Goal: Book appointment/travel/reservation

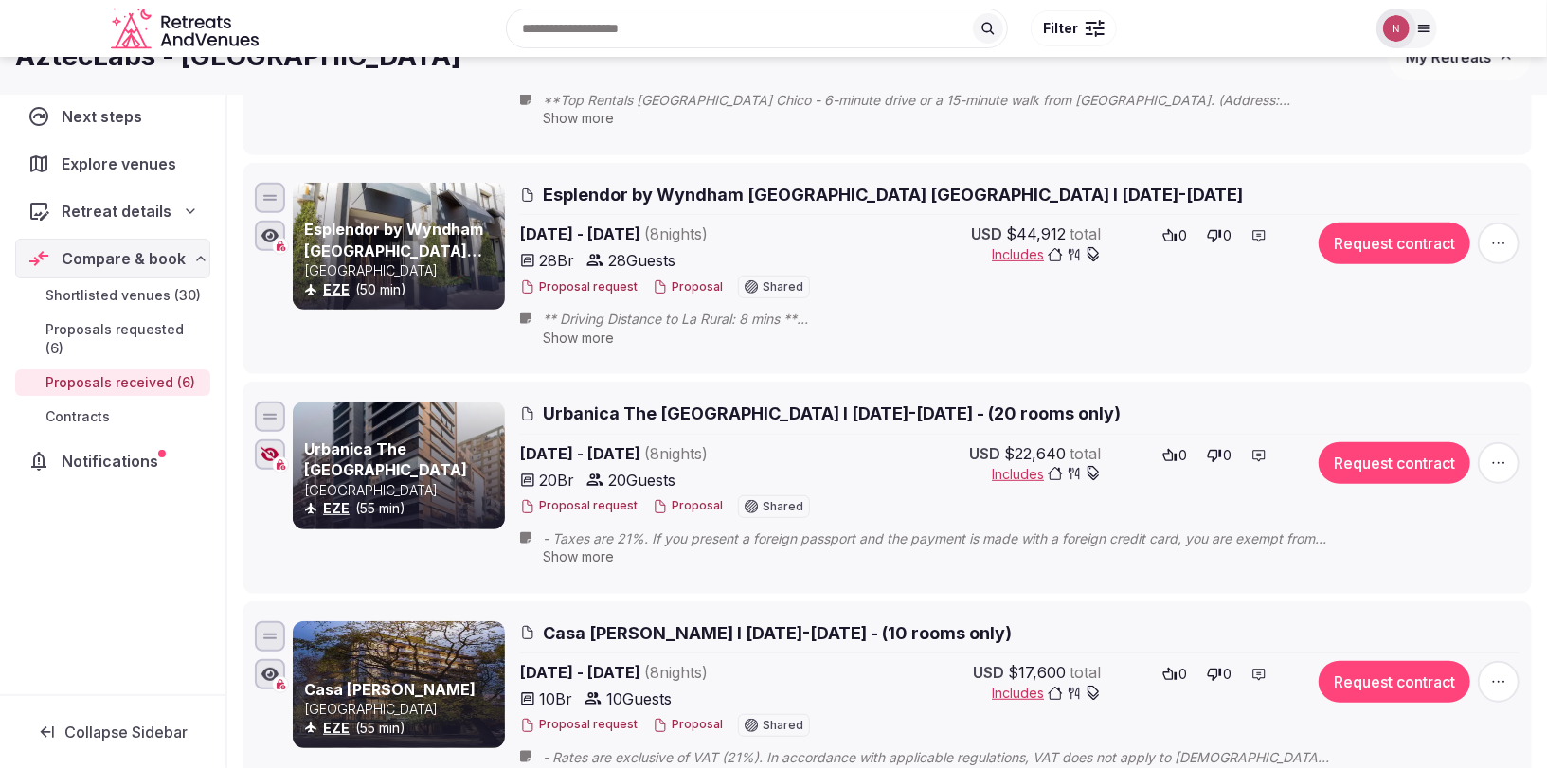
scroll to position [95, 0]
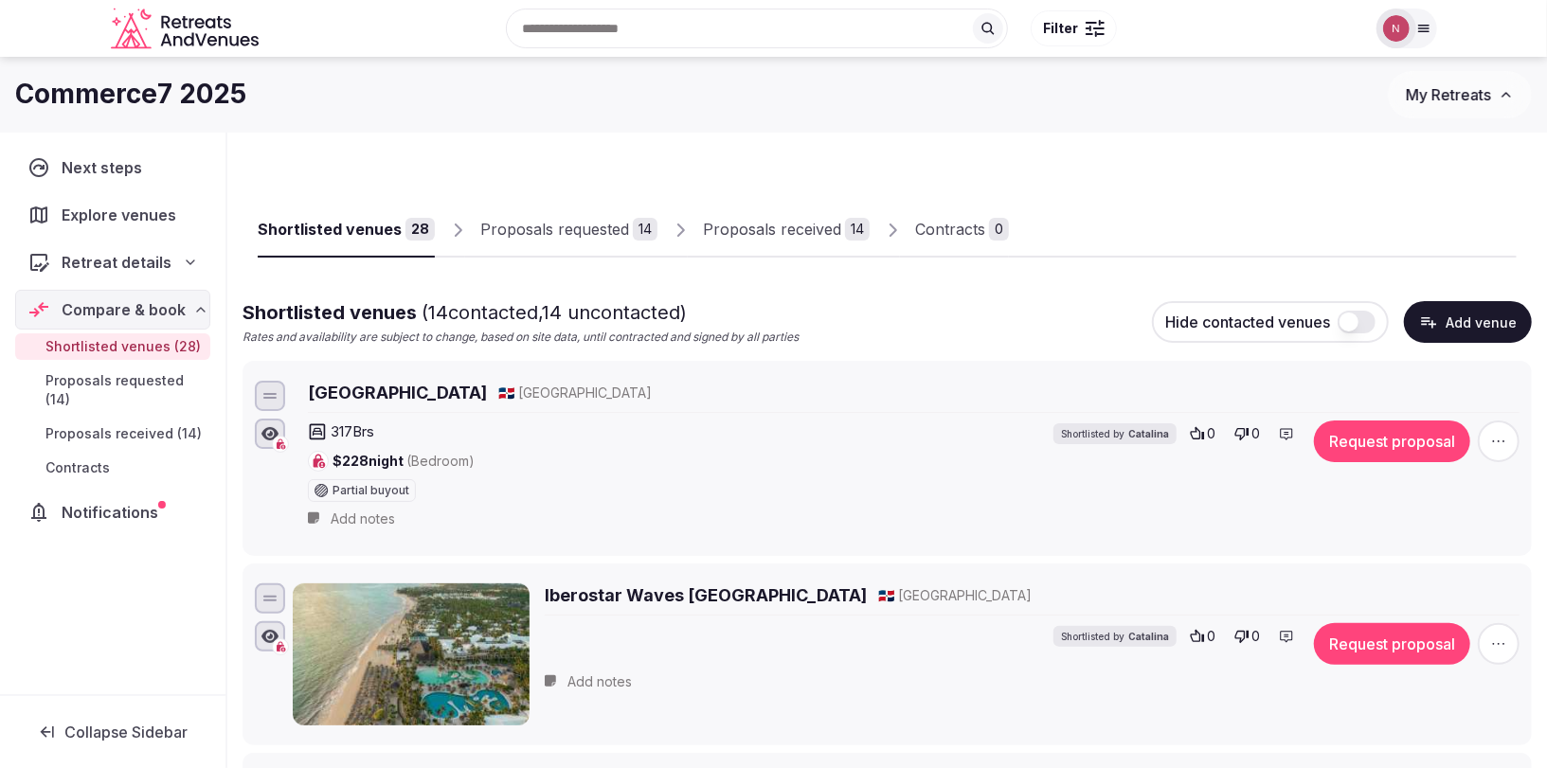
click at [546, 226] on div "Proposals requested" at bounding box center [554, 229] width 149 height 23
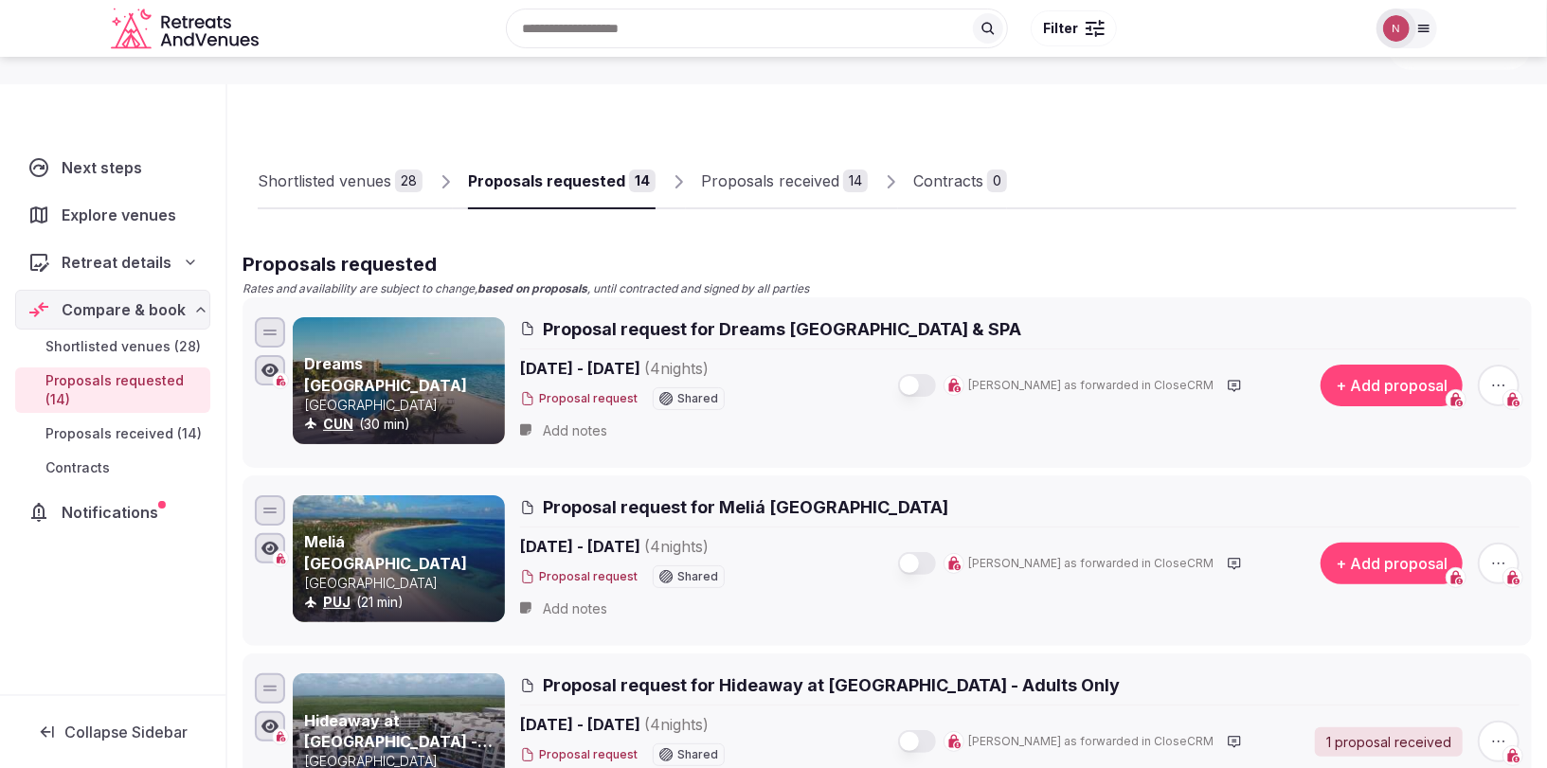
scroll to position [100, 0]
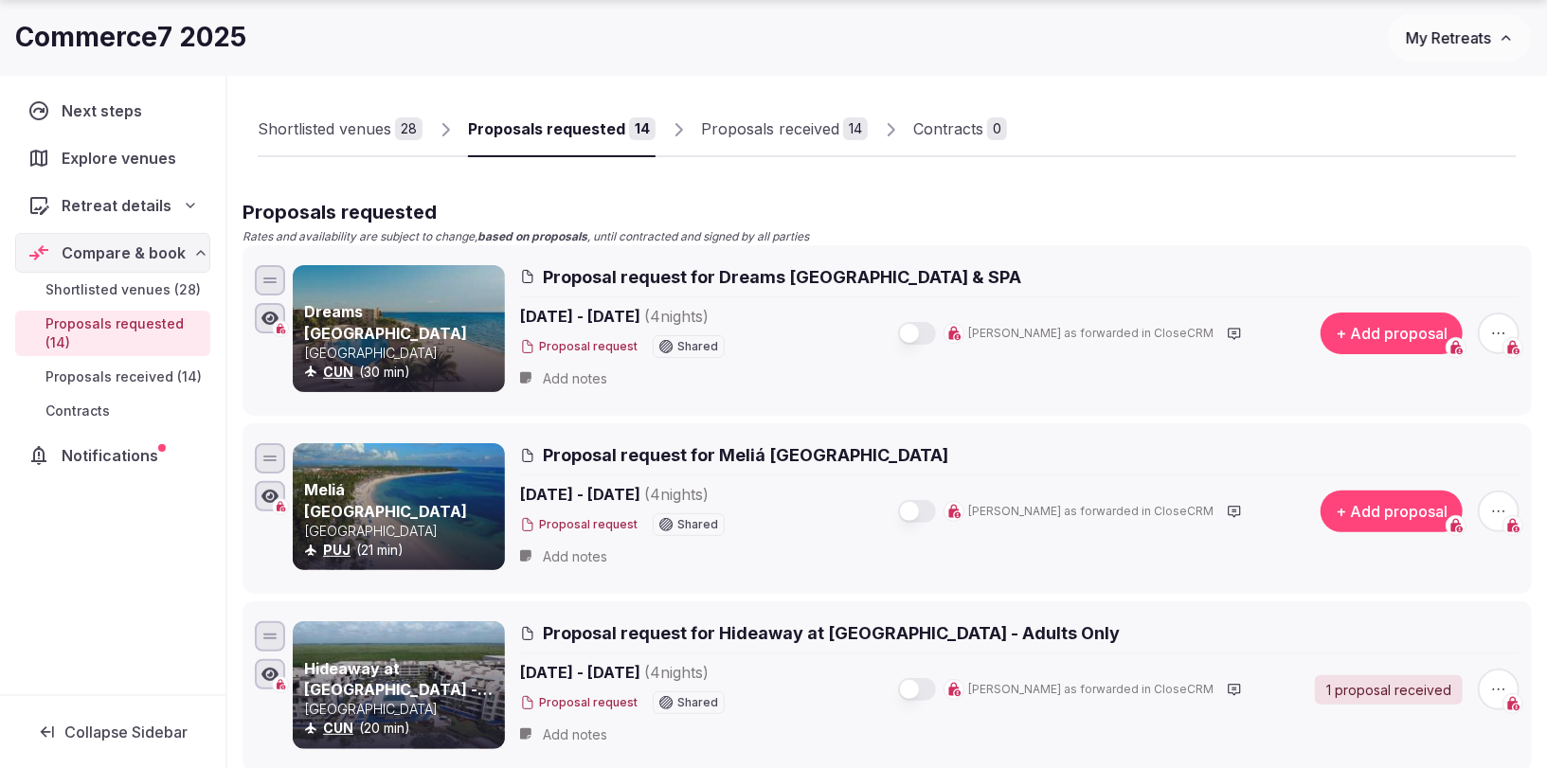
click at [348, 135] on div "Shortlisted venues" at bounding box center [325, 128] width 134 height 23
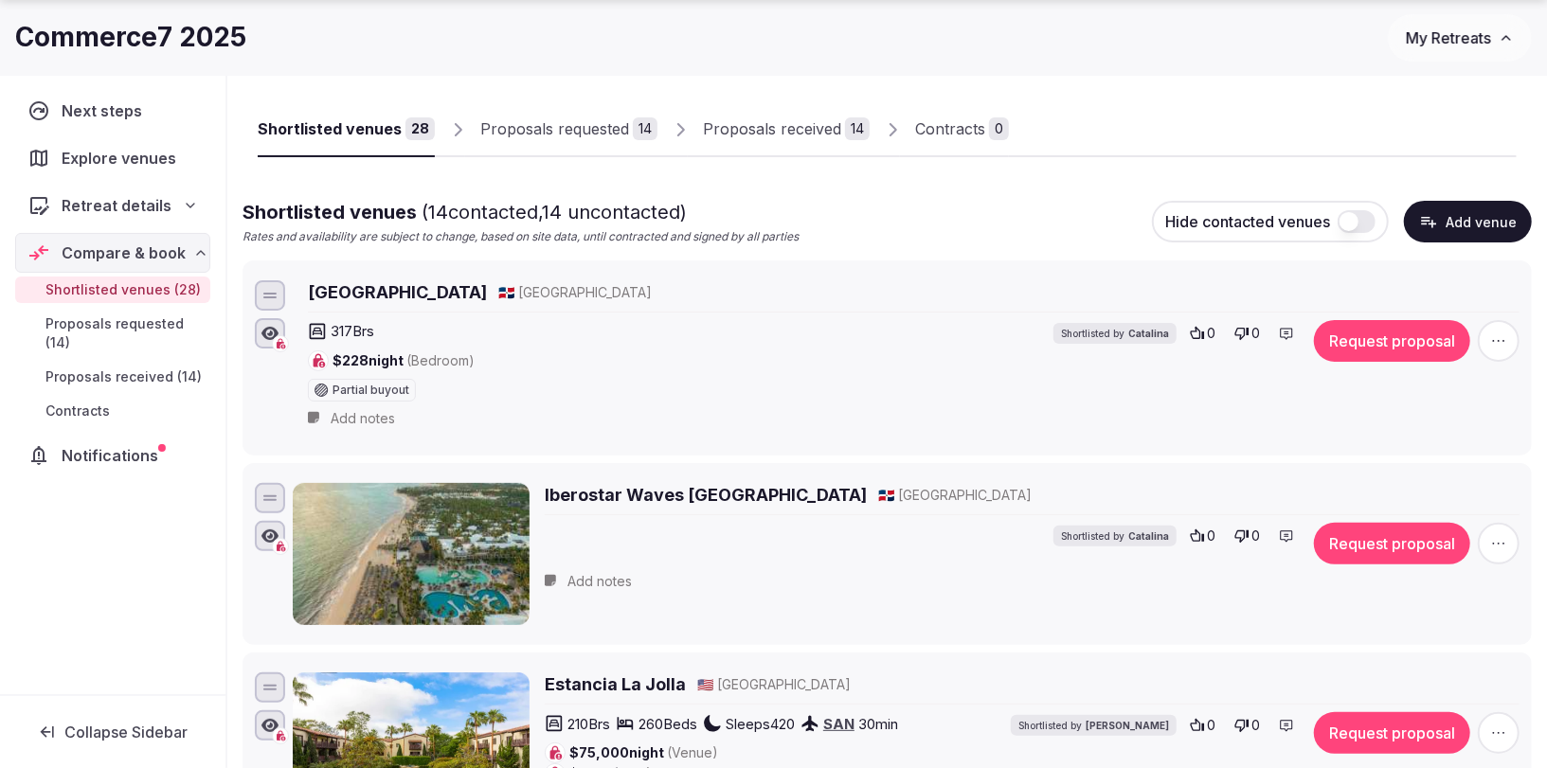
click at [1367, 349] on button "Request proposal" at bounding box center [1392, 341] width 156 height 42
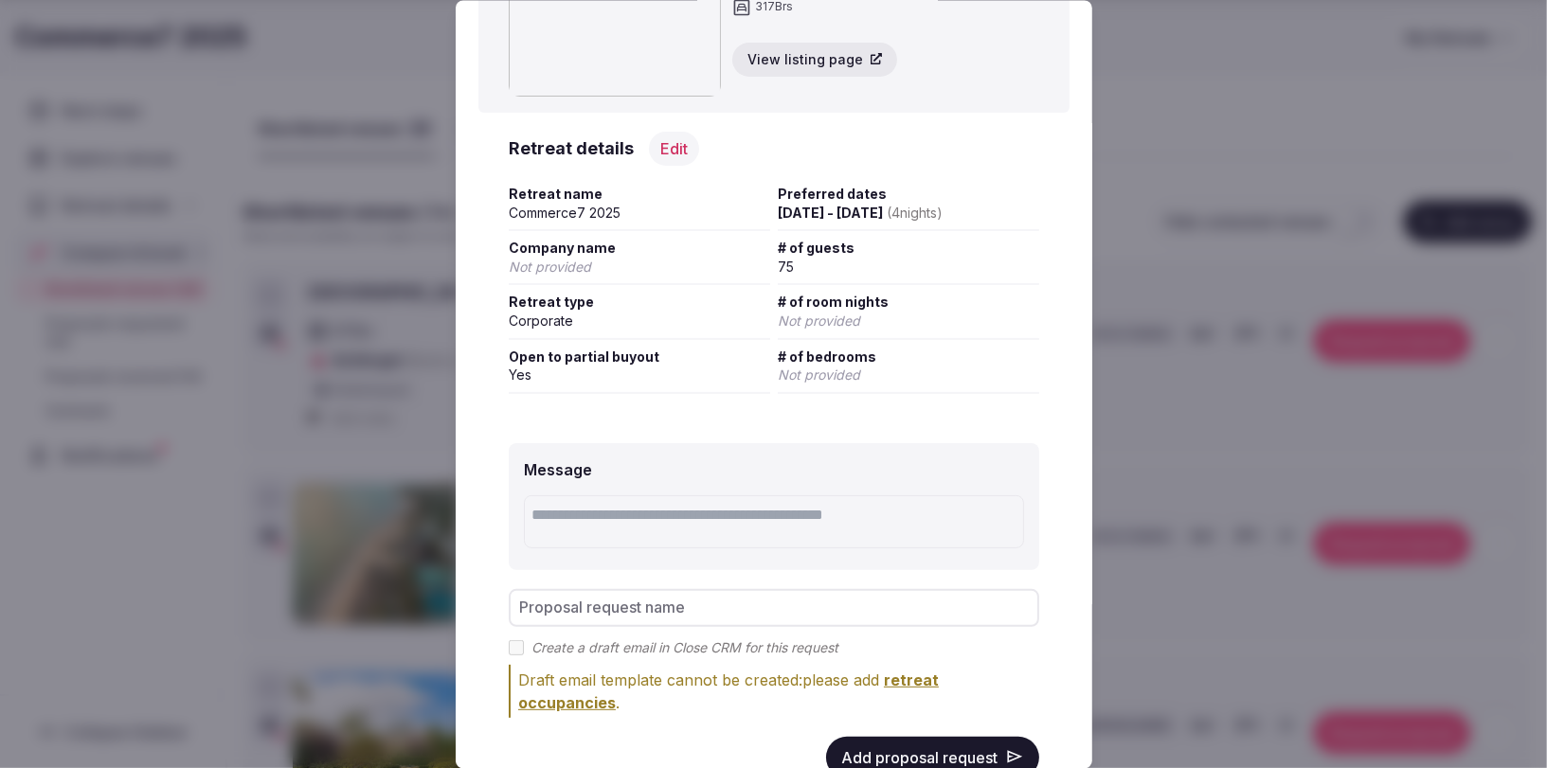
scroll to position [180, 0]
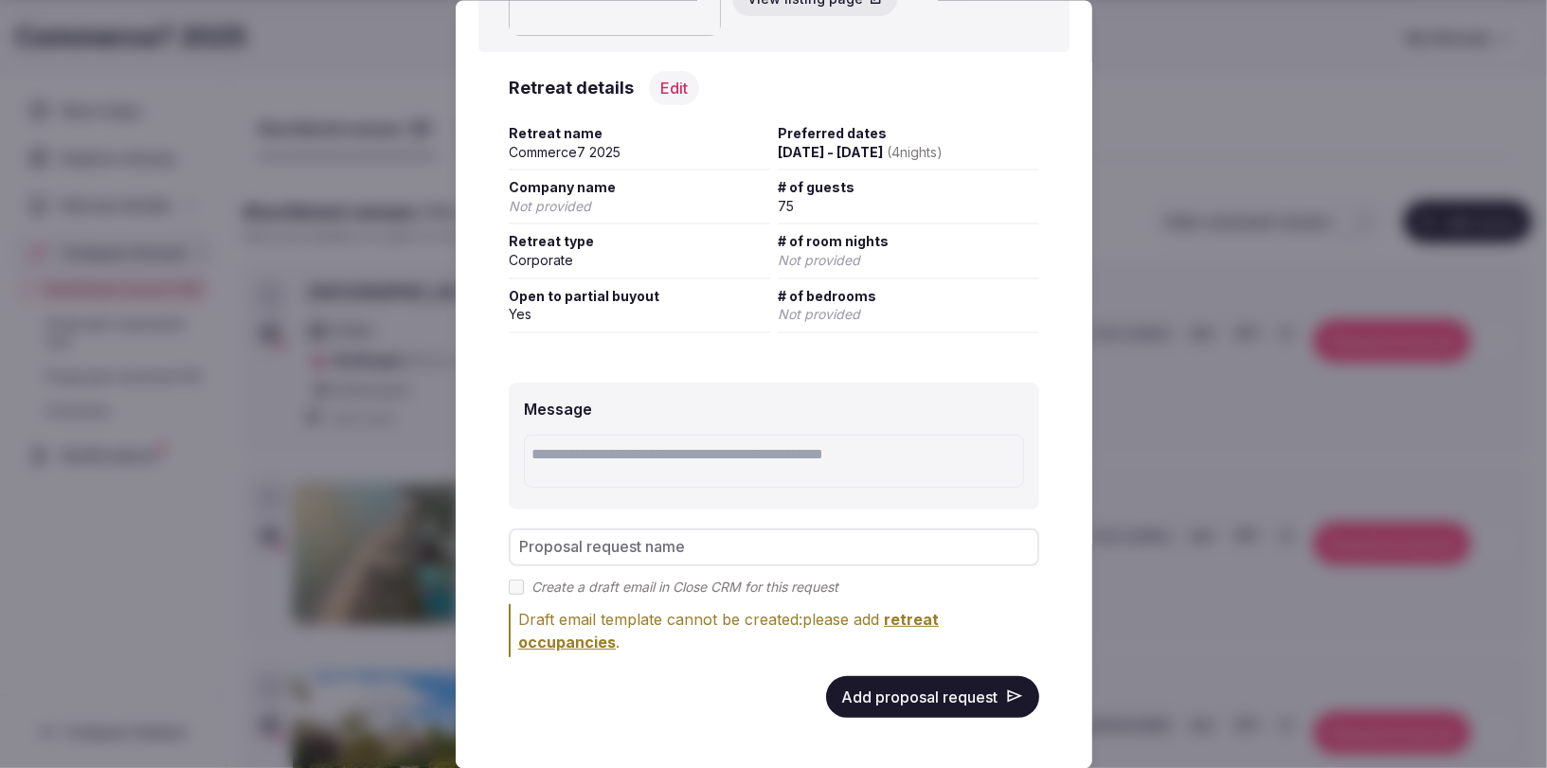
click at [921, 706] on button "Add proposal request" at bounding box center [932, 697] width 213 height 42
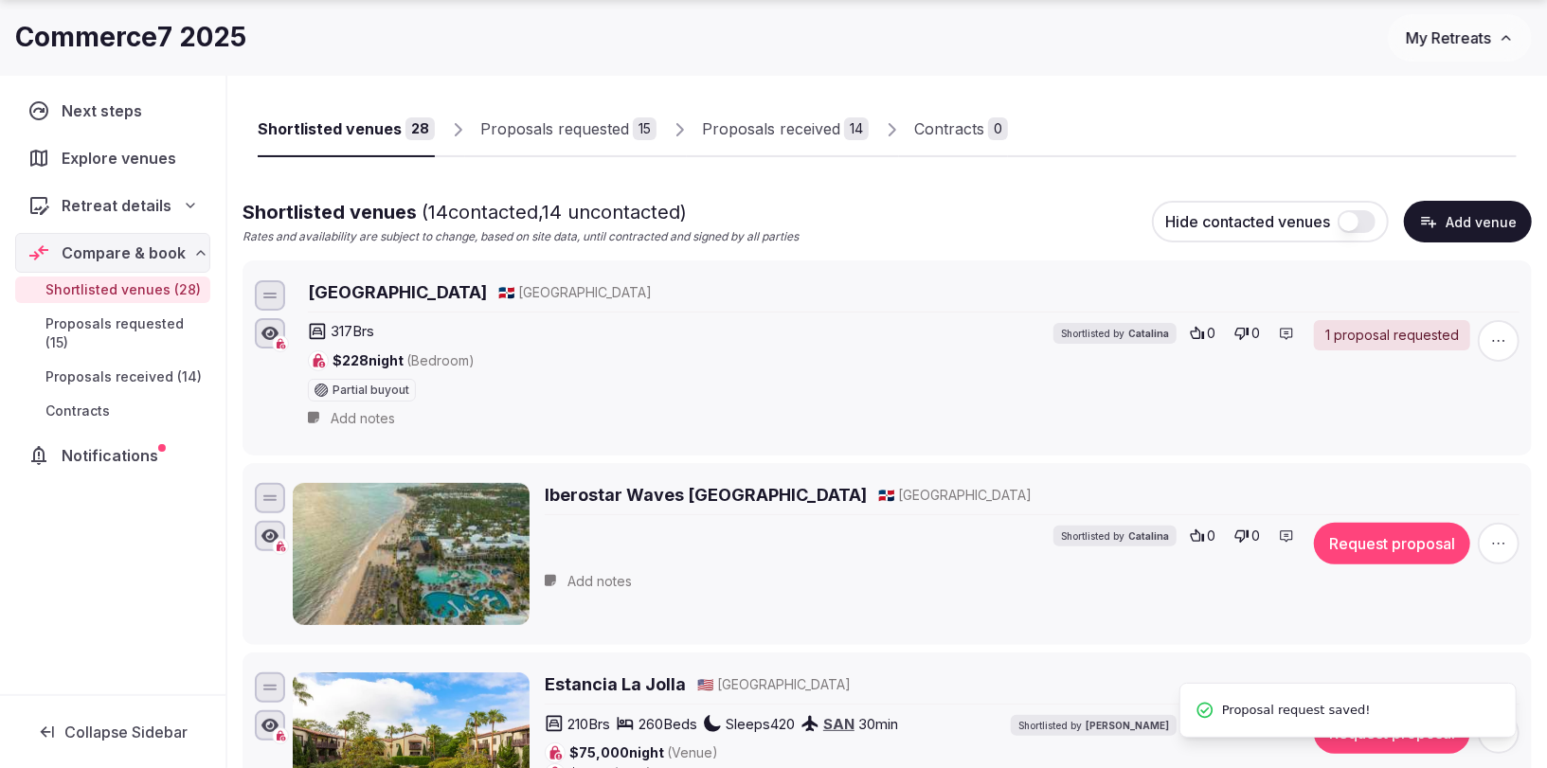
click at [559, 120] on div "Proposals requested" at bounding box center [554, 128] width 149 height 23
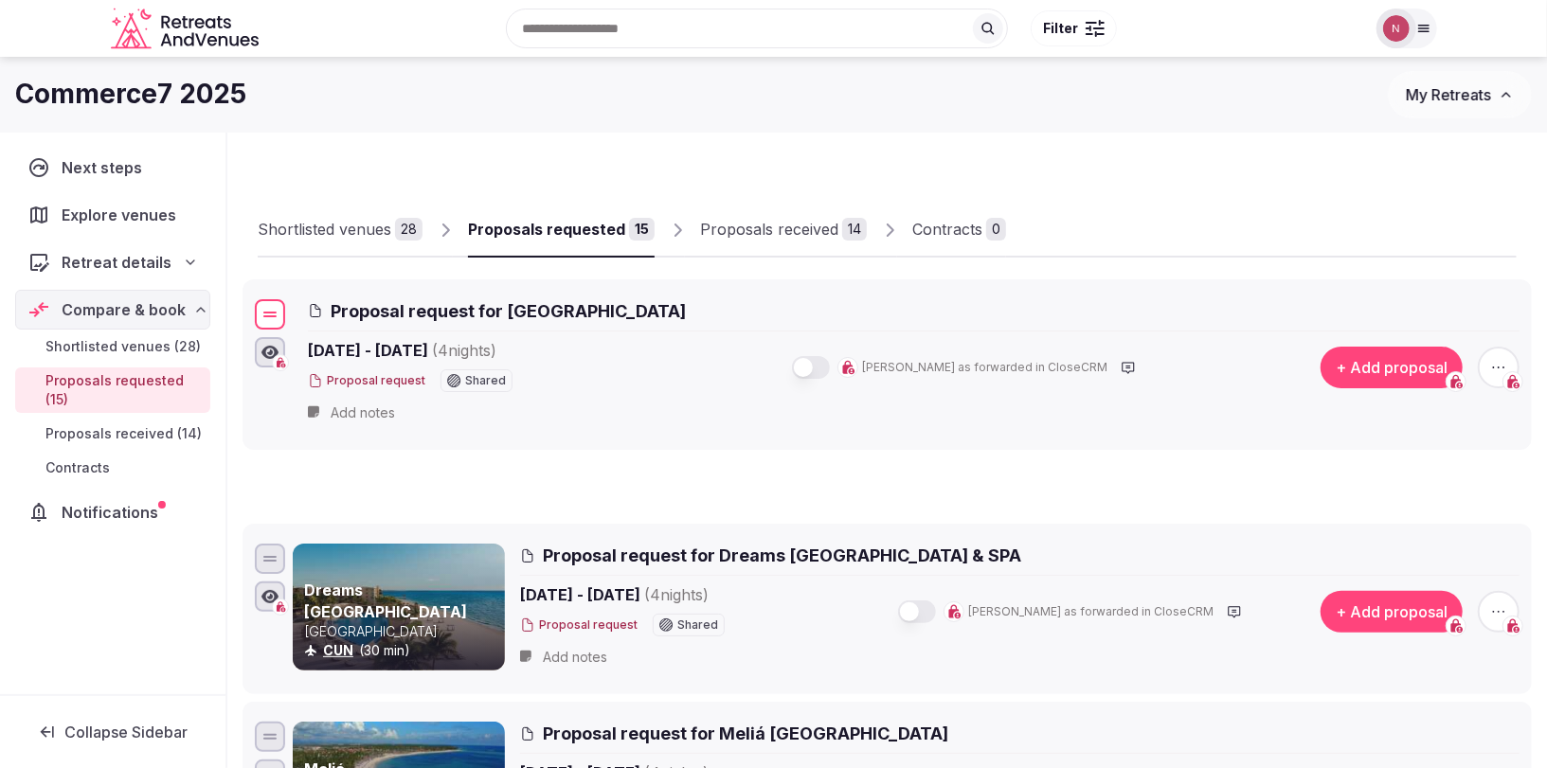
drag, startPoint x: 271, startPoint y: 366, endPoint x: 286, endPoint y: 318, distance: 49.7
click at [286, 318] on div "Proposal request for [GEOGRAPHIC_DATA] [DATE] - [DATE] ( 4 night s ) Proposal r…" at bounding box center [887, 365] width 1273 height 138
